Goal: Information Seeking & Learning: Learn about a topic

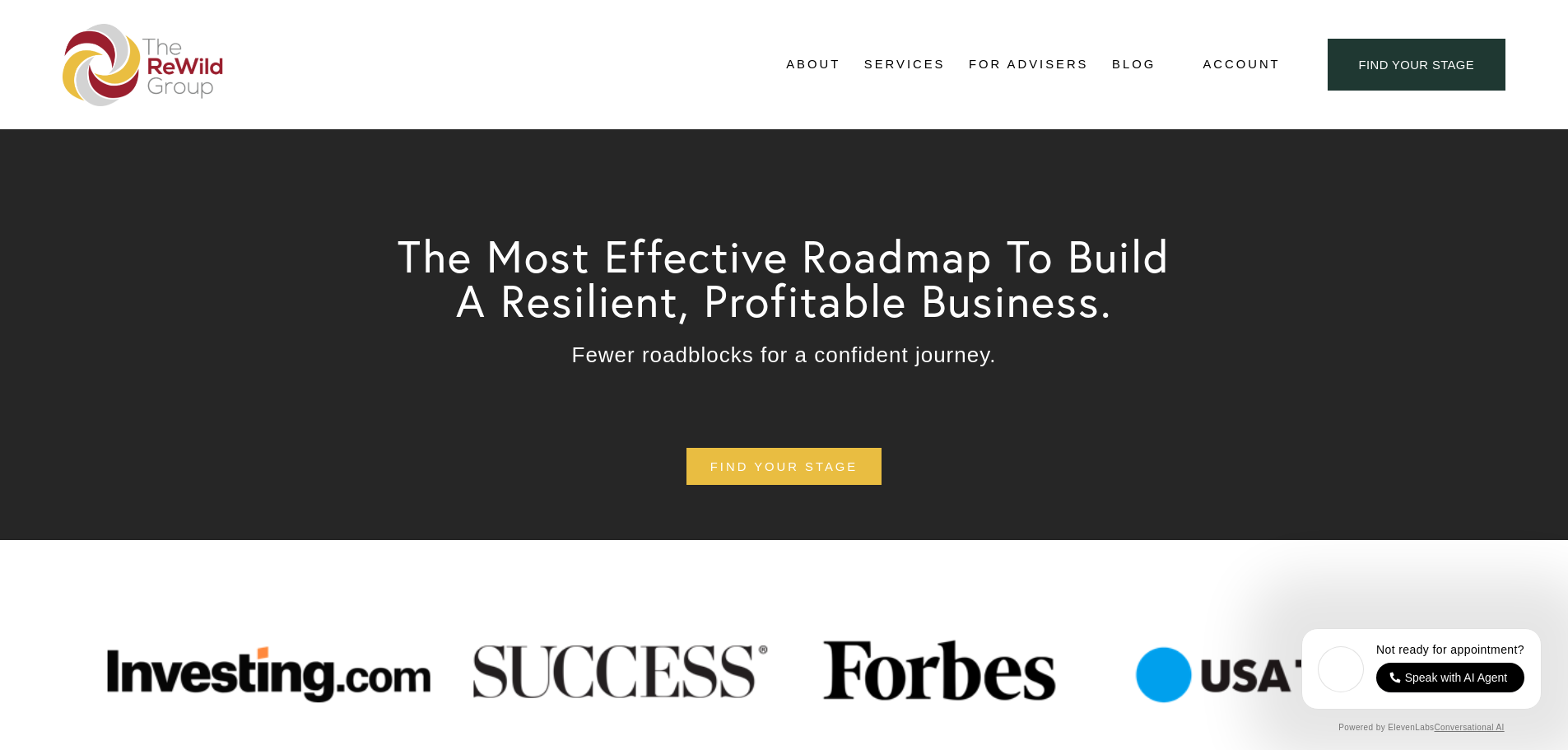
click at [1130, 62] on link "Blog" at bounding box center [1133, 65] width 43 height 25
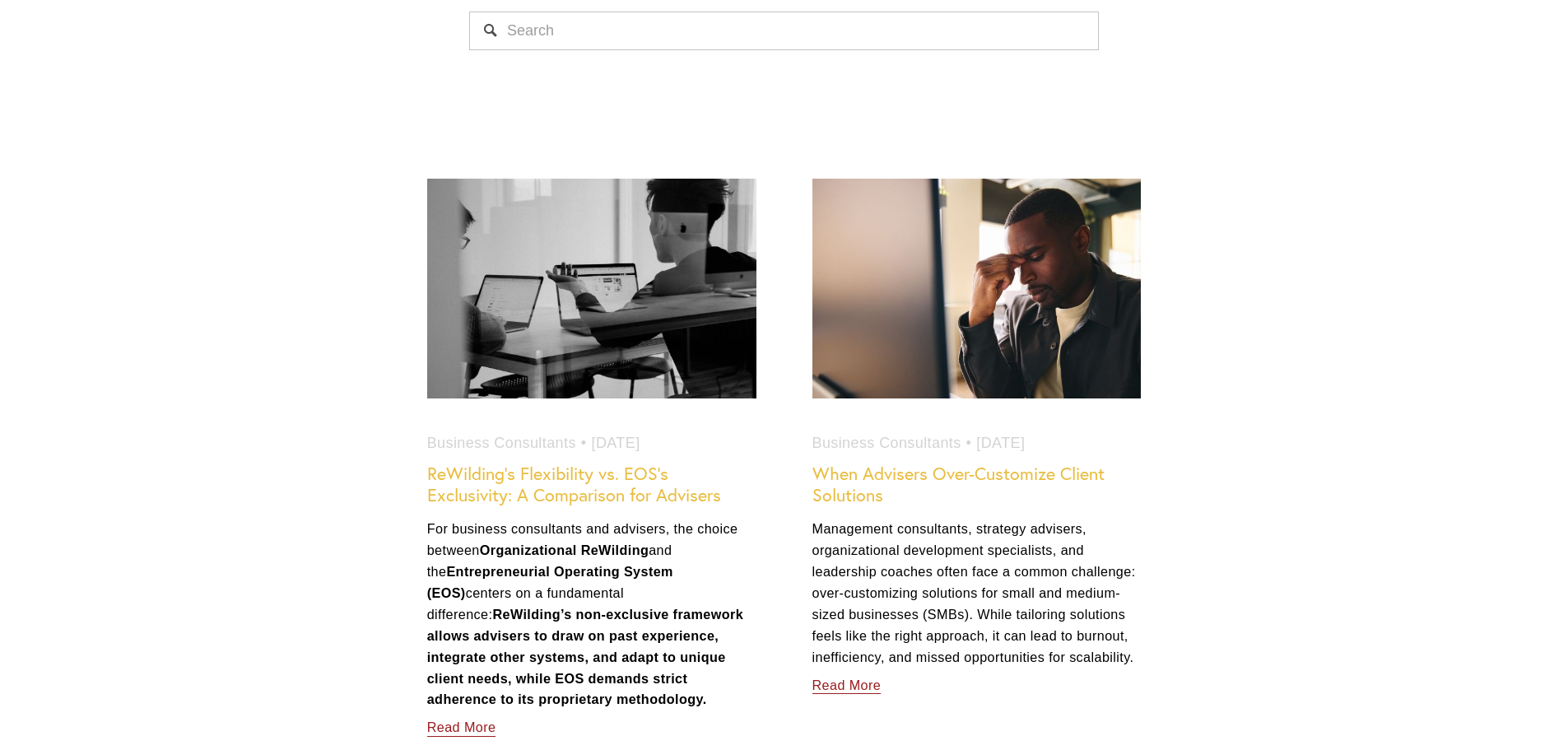
scroll to position [823, 0]
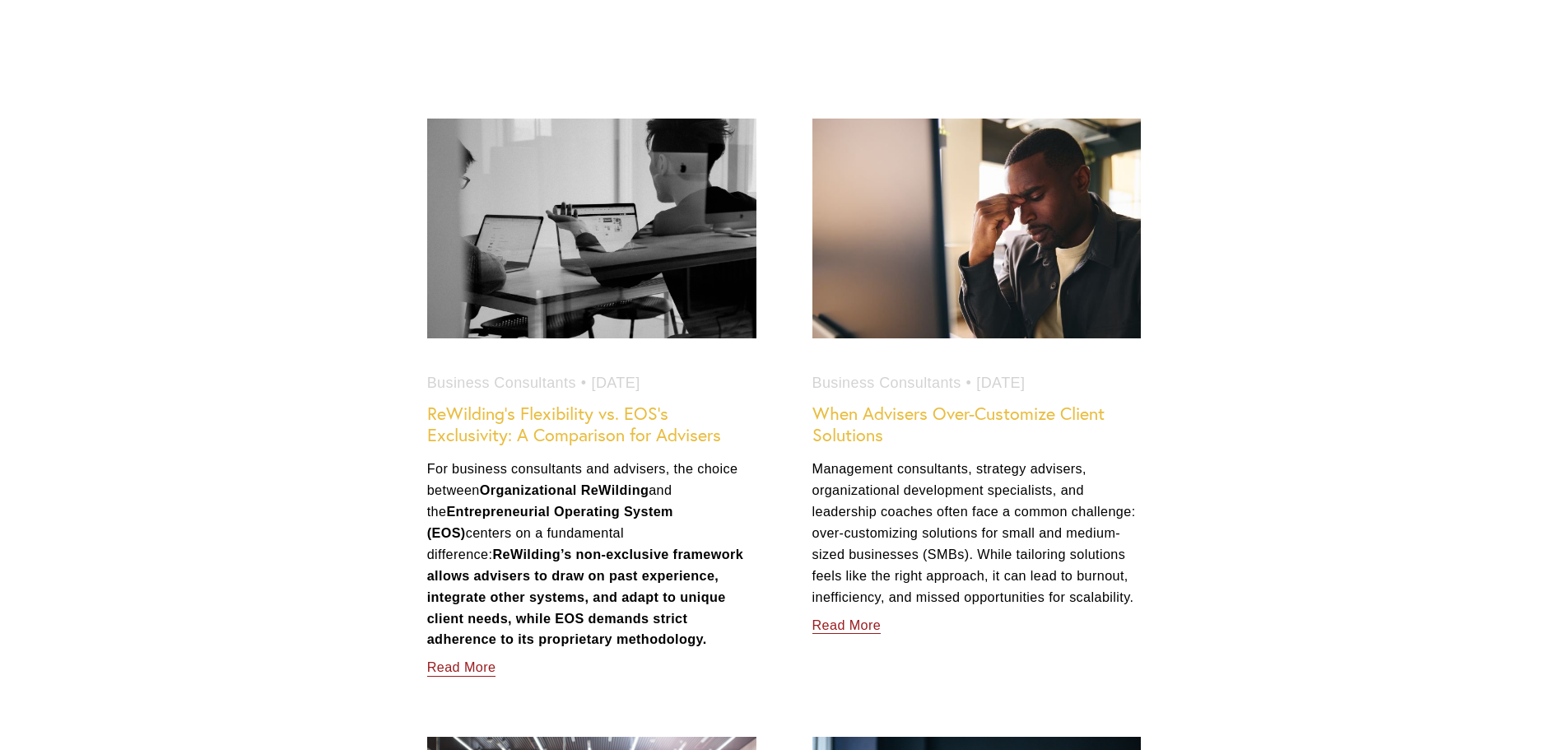
click at [574, 421] on link "ReWilding’s Flexibility vs. EOS’s Exclusivity: A Comparison for Advisers" at bounding box center [574, 424] width 294 height 43
